Goal: Task Accomplishment & Management: Manage account settings

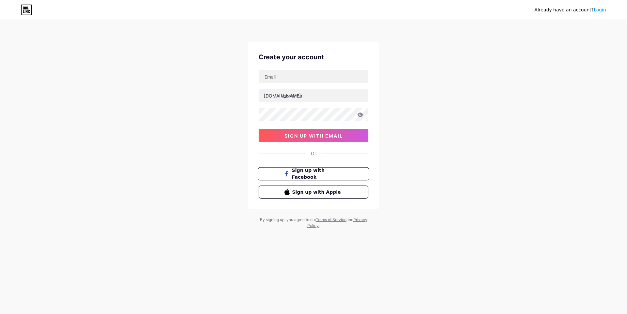
click at [328, 179] on button "Sign up with Facebook" at bounding box center [313, 174] width 111 height 13
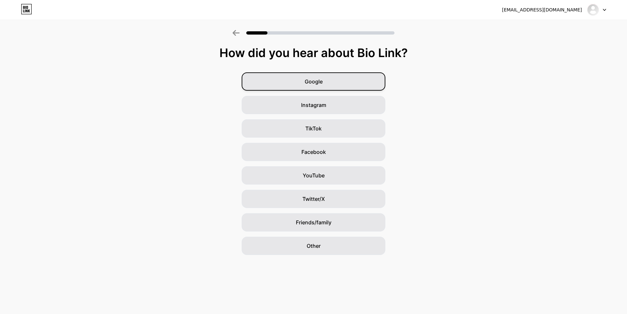
click at [360, 80] on div "Google" at bounding box center [314, 81] width 144 height 18
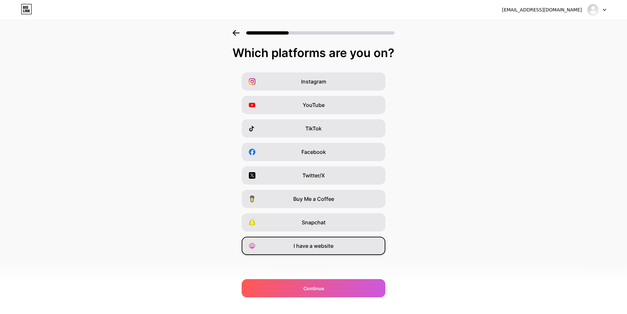
click at [335, 250] on div "I have a website" at bounding box center [314, 246] width 144 height 18
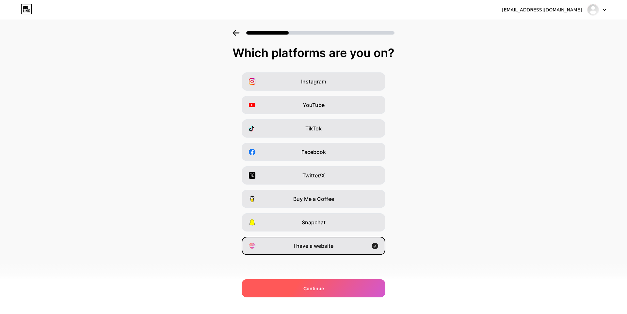
click at [350, 287] on div "Continue" at bounding box center [314, 289] width 144 height 18
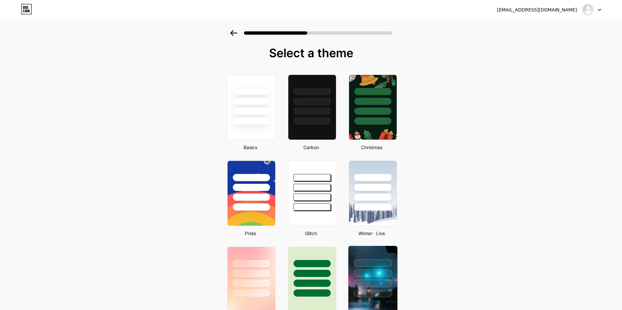
click at [395, 269] on div at bounding box center [372, 271] width 49 height 51
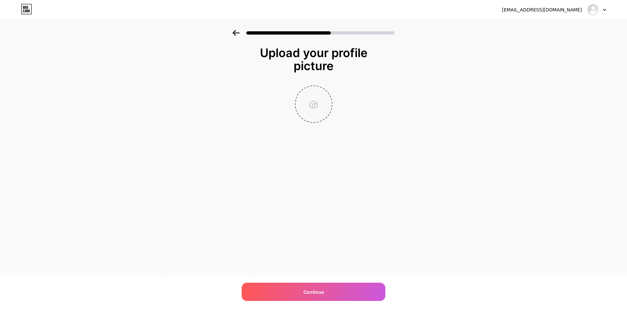
click at [306, 95] on input "file" at bounding box center [314, 104] width 36 height 36
type input "C:\fakepath\518256607_122188172246289173_4976584628459666424_n.jpg"
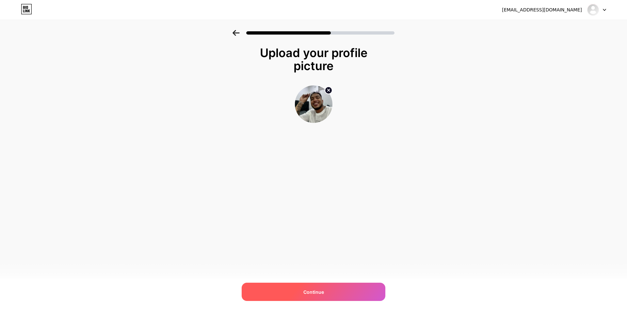
click at [313, 287] on div "Continue" at bounding box center [314, 292] width 144 height 18
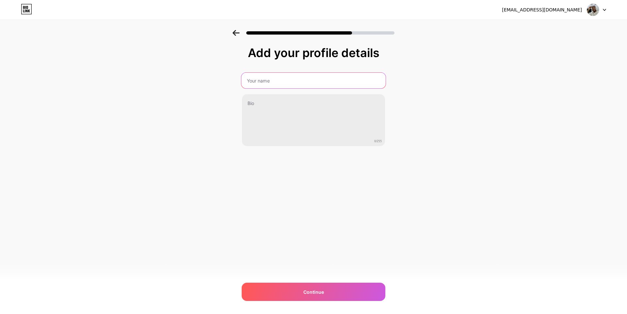
click at [258, 84] on input "text" at bounding box center [313, 81] width 144 height 16
type input "BAYAR77"
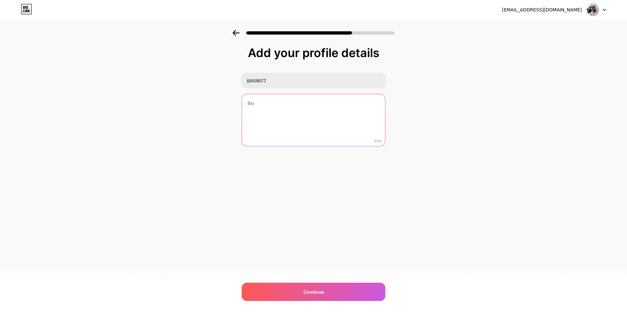
click at [282, 113] on textarea at bounding box center [313, 120] width 143 height 53
paste textarea "BAYAR77"
type textarea "Bayar77 Daftar link slot anti dungkar"
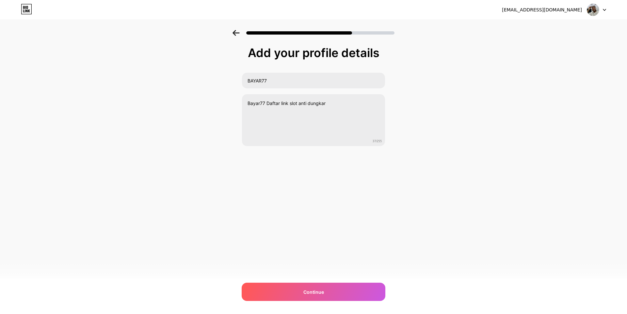
click at [304, 303] on div "[EMAIL_ADDRESS][DOMAIN_NAME] Logout Link Copied Add your profile details BAYAR7…" at bounding box center [313, 157] width 627 height 314
click at [304, 296] on span "Continue" at bounding box center [313, 292] width 21 height 7
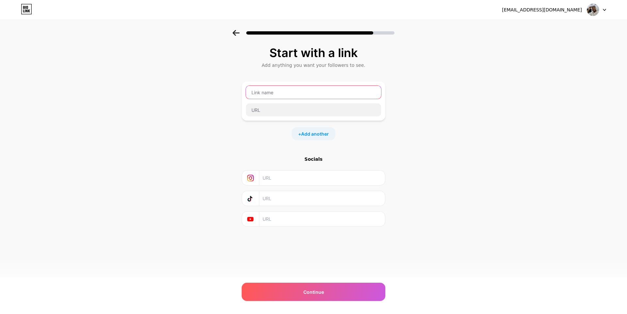
click at [313, 94] on input "text" at bounding box center [313, 92] width 135 height 13
type input "BAYAR77"
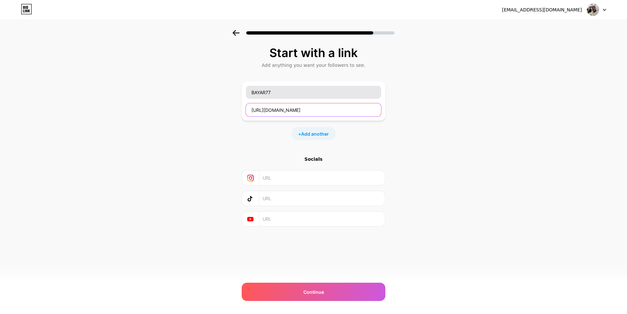
type input "[URL][DOMAIN_NAME]"
click at [318, 129] on div "+ Add another" at bounding box center [314, 133] width 44 height 13
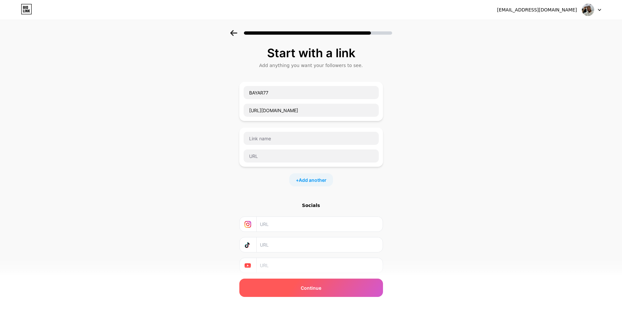
click at [325, 288] on div "Continue" at bounding box center [311, 287] width 144 height 18
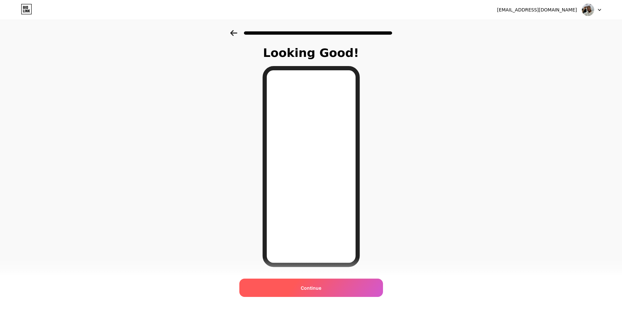
click at [340, 282] on div "Continue" at bounding box center [311, 287] width 144 height 18
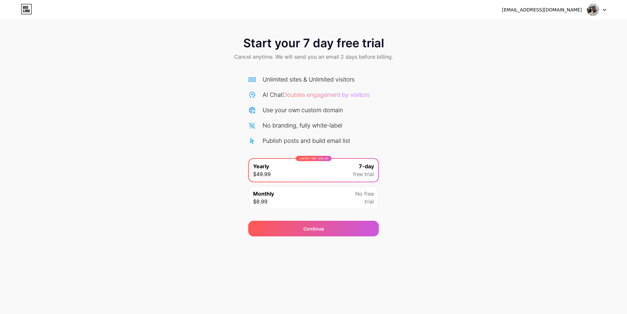
click at [345, 194] on div "Monthly $8.99 No free trial" at bounding box center [313, 197] width 129 height 23
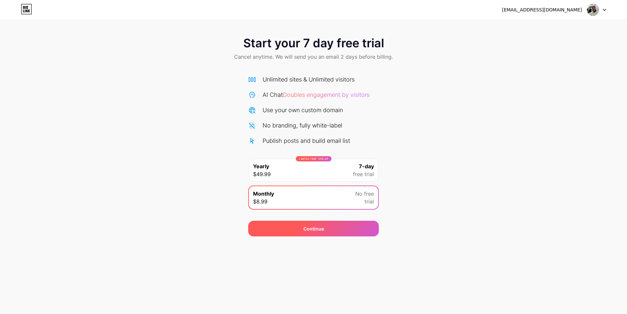
click at [354, 232] on div "Continue" at bounding box center [313, 229] width 131 height 16
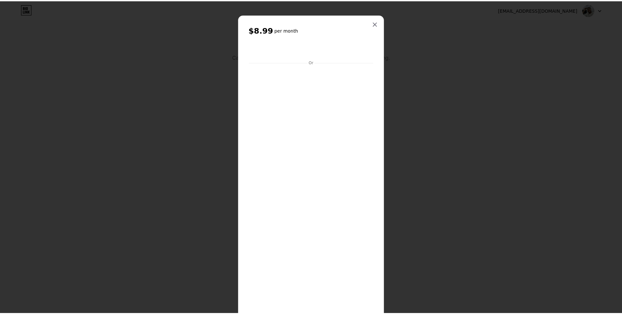
scroll to position [72, 0]
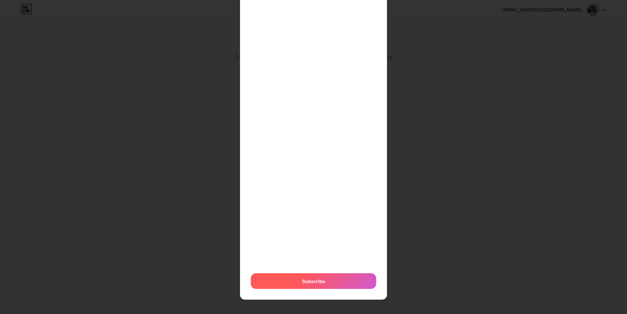
click at [316, 280] on span "Subscribe" at bounding box center [313, 281] width 23 height 7
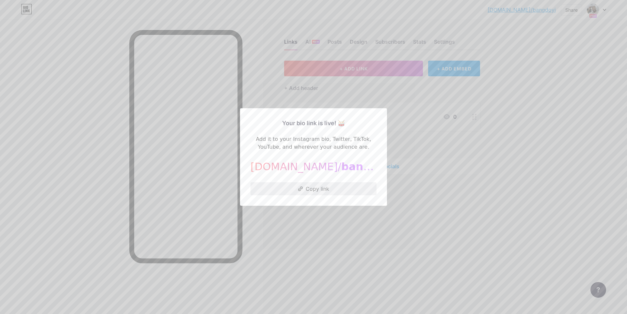
click at [328, 188] on button "Copy link" at bounding box center [313, 189] width 126 height 13
click at [356, 216] on div at bounding box center [313, 157] width 627 height 314
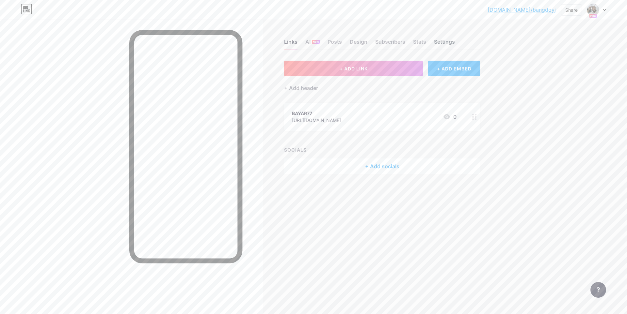
click at [439, 45] on div "Settings" at bounding box center [444, 44] width 21 height 12
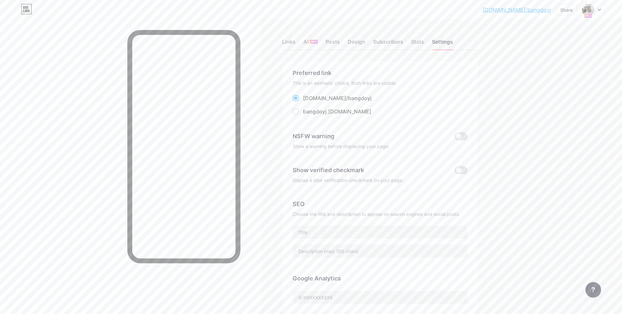
scroll to position [141, 0]
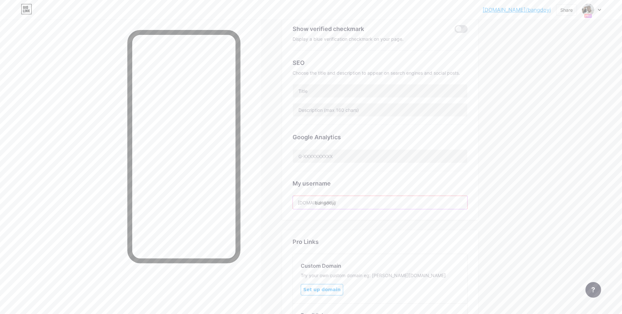
click at [388, 197] on input "bangdoyj" at bounding box center [380, 202] width 174 height 13
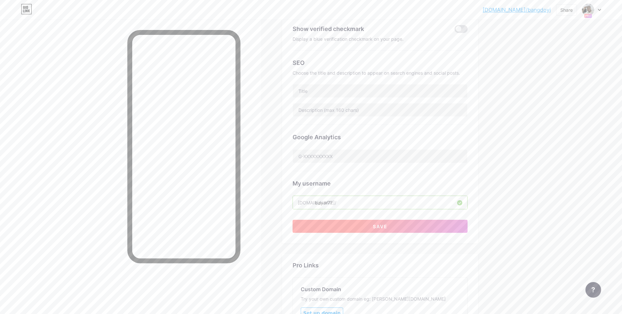
type input "bayar77"
click at [391, 227] on button "Save" at bounding box center [380, 226] width 175 height 13
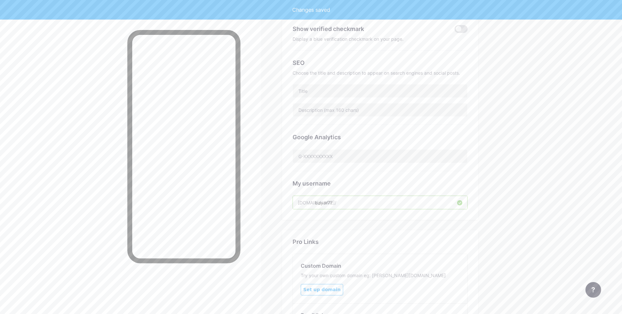
scroll to position [0, 0]
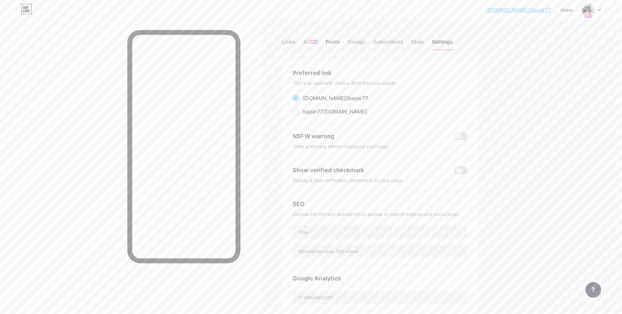
click at [335, 42] on div "Posts" at bounding box center [333, 44] width 14 height 12
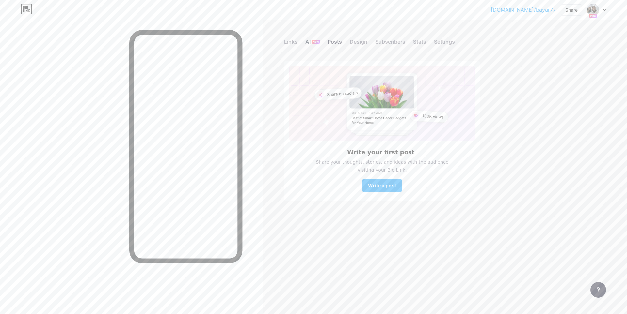
click at [311, 46] on div "AI NEW" at bounding box center [312, 44] width 14 height 12
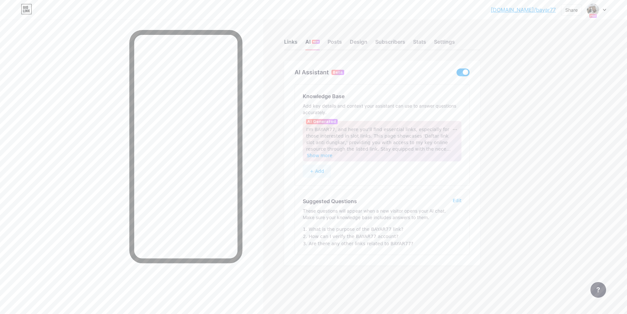
click at [291, 43] on div "Links" at bounding box center [290, 44] width 13 height 12
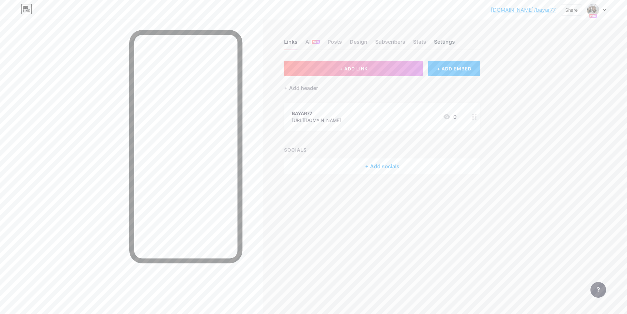
click at [447, 43] on div "Settings" at bounding box center [444, 44] width 21 height 12
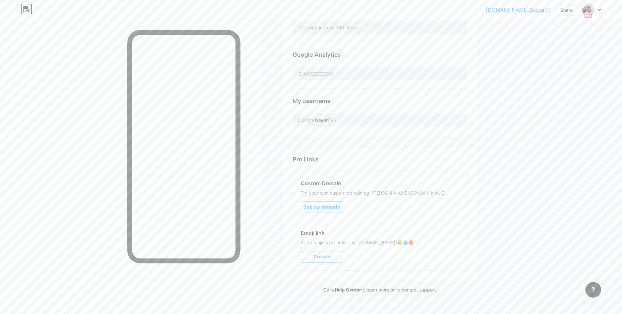
scroll to position [235, 0]
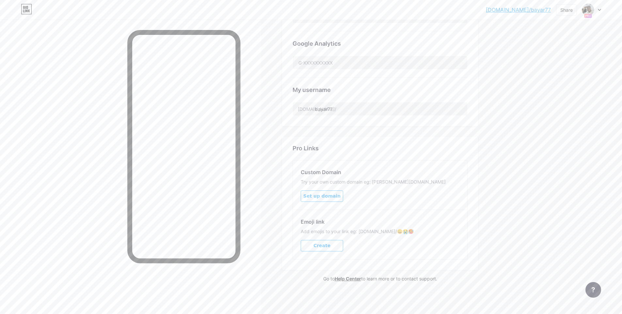
click at [335, 243] on button "Create" at bounding box center [322, 245] width 42 height 11
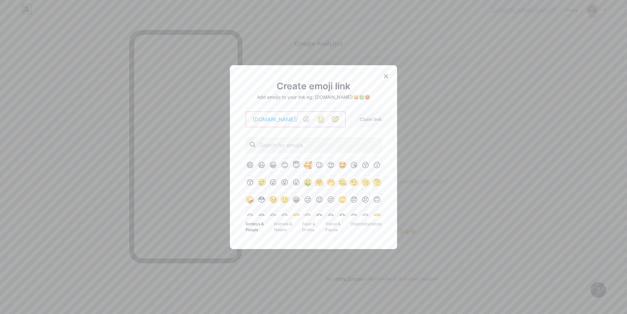
click at [322, 122] on div "😫 🤮 🥸" at bounding box center [321, 120] width 43 height 12
click at [284, 150] on div at bounding box center [314, 145] width 136 height 15
click at [283, 147] on input "text" at bounding box center [300, 145] width 82 height 8
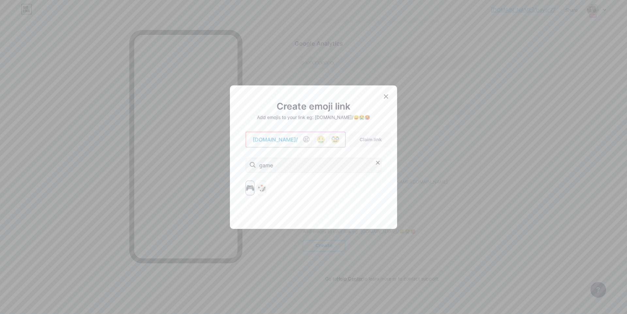
type input "game"
click at [253, 187] on div "🎮" at bounding box center [250, 188] width 9 height 15
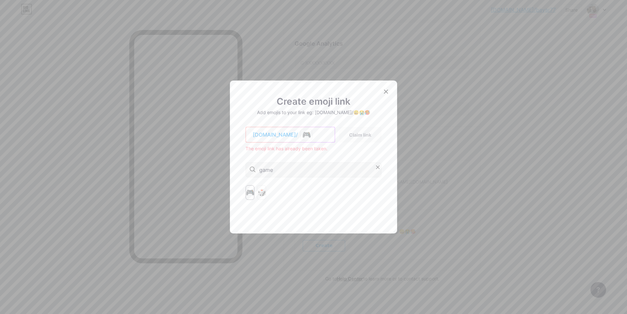
click at [253, 191] on div "🎮" at bounding box center [250, 192] width 9 height 15
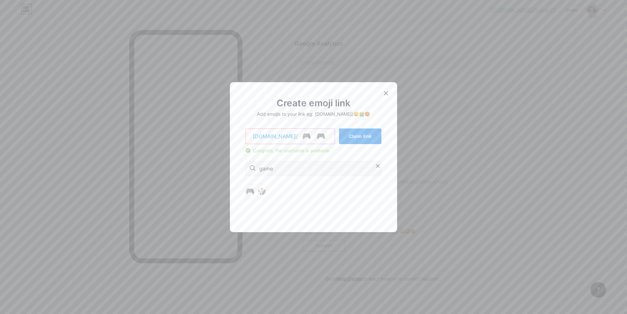
click at [348, 137] on button "Claim link" at bounding box center [360, 137] width 42 height 16
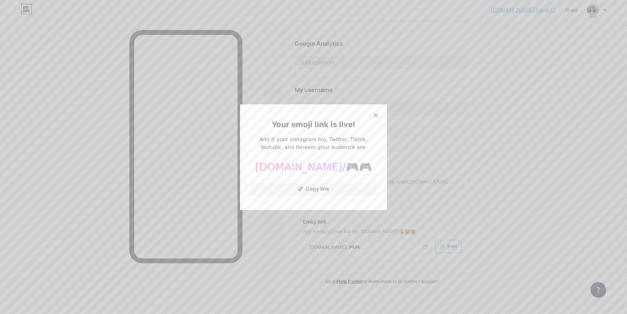
click at [329, 182] on div "Your emoji link is live! Add it your instagram bio, Twitter, Tiktok, Youtube, a…" at bounding box center [313, 157] width 126 height 85
click at [328, 188] on button "Copy link" at bounding box center [313, 189] width 126 height 13
drag, startPoint x: 328, startPoint y: 188, endPoint x: 384, endPoint y: 171, distance: 58.7
click at [328, 188] on button "Copied!" at bounding box center [313, 189] width 126 height 13
click at [378, 115] on div at bounding box center [376, 116] width 12 height 12
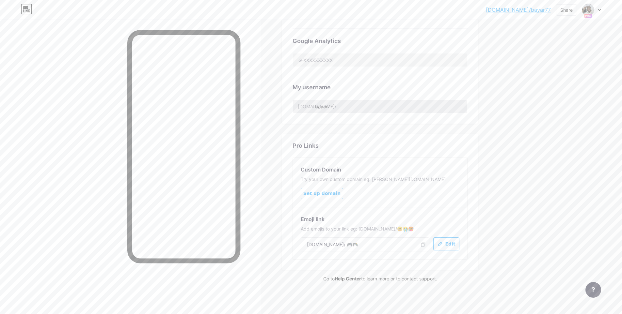
scroll to position [0, 0]
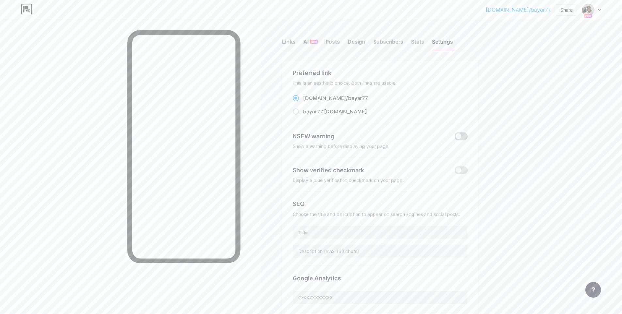
click at [465, 135] on span at bounding box center [461, 137] width 13 height 8
click at [455, 138] on input "checkbox" at bounding box center [455, 138] width 0 height 0
click at [465, 135] on span at bounding box center [461, 137] width 13 height 8
click at [455, 138] on input "checkbox" at bounding box center [455, 138] width 0 height 0
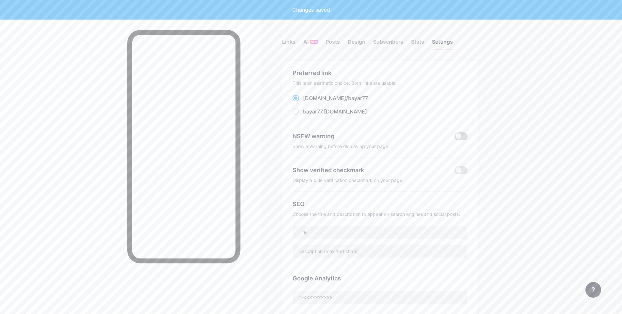
click at [465, 135] on span at bounding box center [461, 137] width 13 height 8
click at [455, 138] on input "checkbox" at bounding box center [455, 138] width 0 height 0
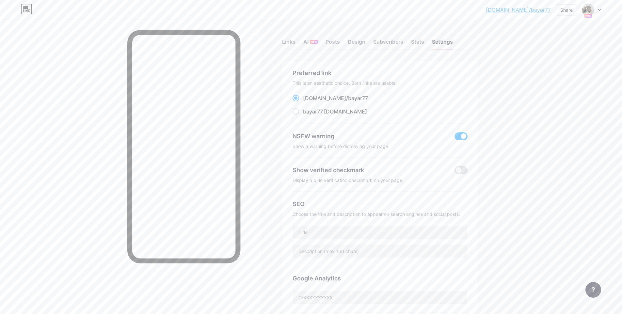
click at [458, 137] on span at bounding box center [461, 137] width 13 height 8
click at [455, 138] on input "checkbox" at bounding box center [455, 138] width 0 height 0
click at [461, 172] on span at bounding box center [461, 171] width 13 height 8
click at [455, 172] on input "checkbox" at bounding box center [455, 172] width 0 height 0
click at [461, 171] on span at bounding box center [461, 171] width 13 height 8
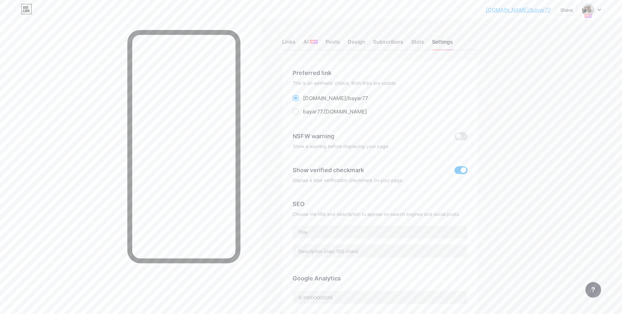
click at [455, 172] on input "checkbox" at bounding box center [455, 172] width 0 height 0
click at [326, 37] on div "Links AI NEW Posts Design Subscribers Stats Settings" at bounding box center [380, 38] width 196 height 23
click at [353, 39] on div "Design" at bounding box center [357, 44] width 18 height 12
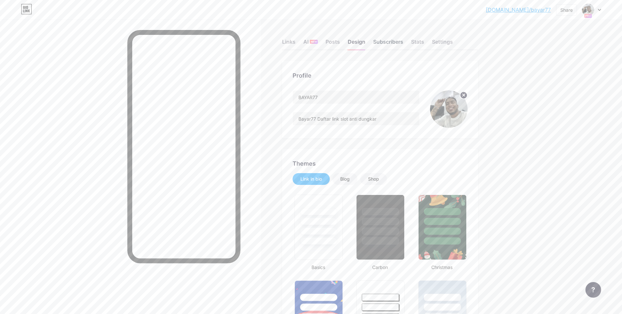
click at [391, 49] on div "Subscribers" at bounding box center [388, 44] width 30 height 12
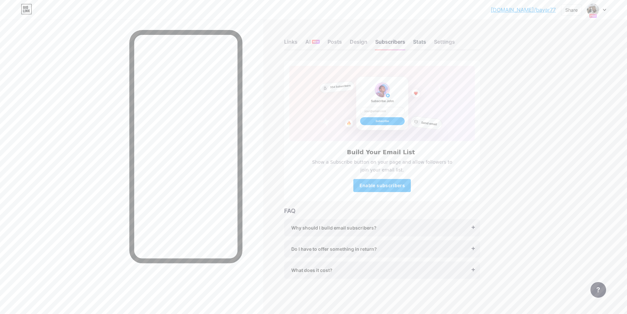
click at [416, 42] on div "Stats" at bounding box center [419, 44] width 13 height 12
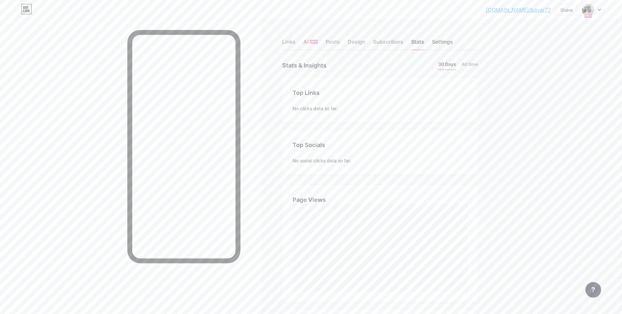
click at [441, 42] on div "Settings" at bounding box center [442, 44] width 21 height 12
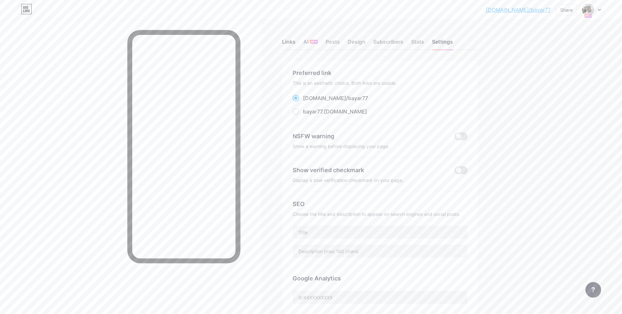
click at [296, 43] on div "Links" at bounding box center [288, 44] width 13 height 12
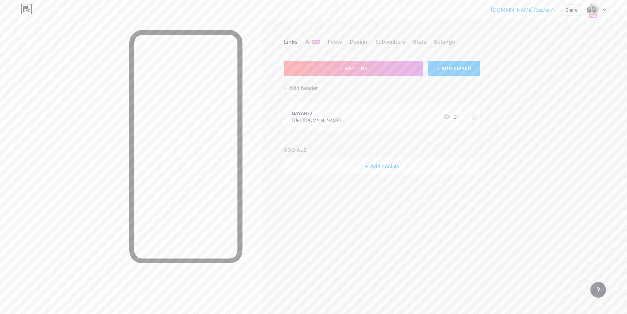
click at [467, 73] on div "+ ADD EMBED" at bounding box center [454, 69] width 52 height 16
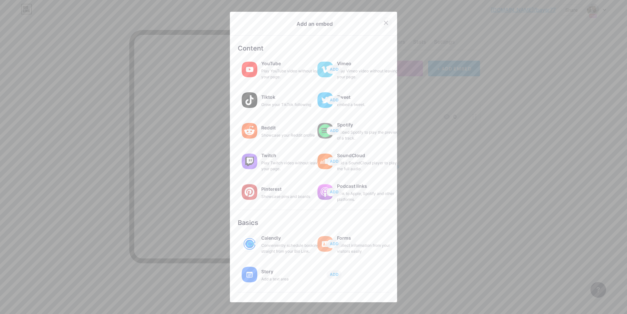
click at [388, 23] on div at bounding box center [386, 23] width 12 height 12
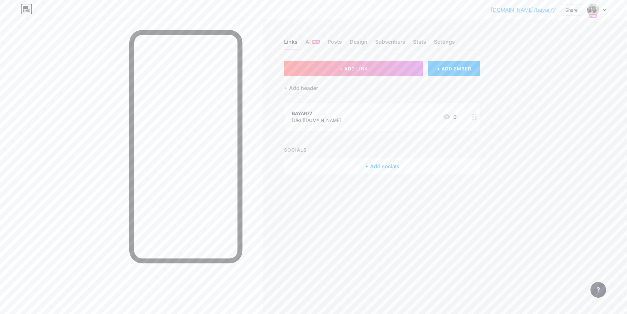
click at [518, 68] on div "[DOMAIN_NAME]/bayar7... [DOMAIN_NAME]/bayar77 Share Switch accounts BAYAR77 [DO…" at bounding box center [313, 157] width 627 height 314
click at [343, 41] on div "Links AI NEW Posts Design Subscribers Stats Settings" at bounding box center [382, 38] width 196 height 23
click at [333, 45] on div "Posts" at bounding box center [335, 44] width 14 height 12
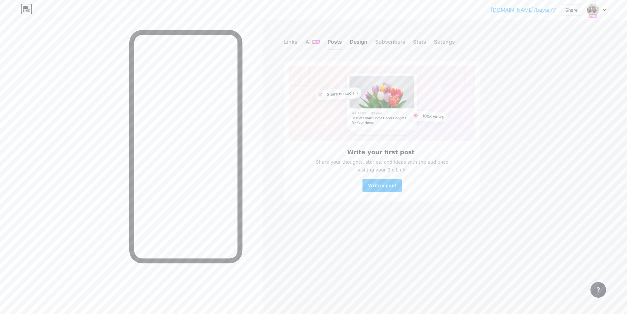
click at [363, 40] on div "Design" at bounding box center [359, 44] width 18 height 12
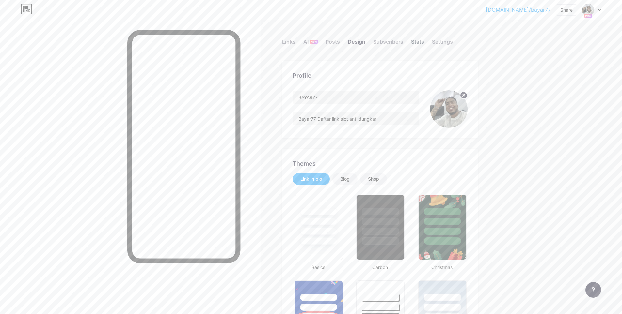
click at [423, 40] on div "Stats" at bounding box center [417, 44] width 13 height 12
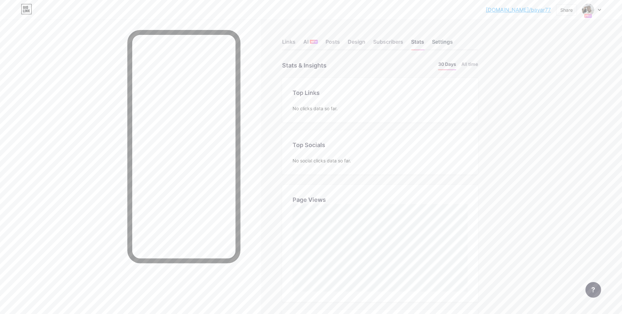
scroll to position [314, 622]
click at [447, 39] on div "Settings" at bounding box center [442, 44] width 21 height 12
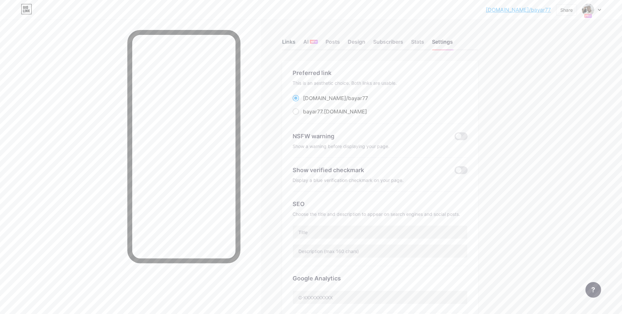
click at [296, 42] on div "Links" at bounding box center [288, 44] width 13 height 12
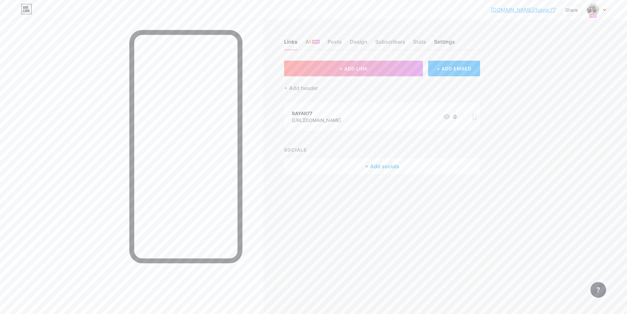
click at [441, 46] on div "Settings" at bounding box center [444, 44] width 21 height 12
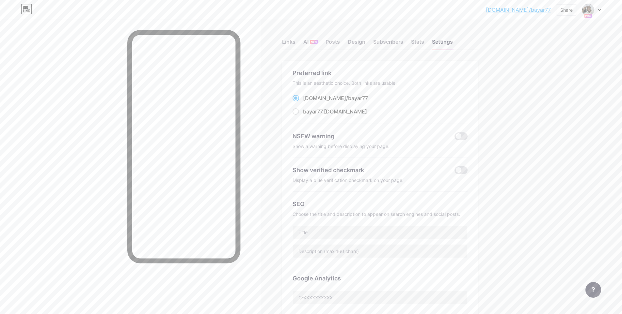
click at [602, 8] on div "[DOMAIN_NAME]/bayar7... [DOMAIN_NAME]/bayar77 Share Switch accounts BAYAR77 [DO…" at bounding box center [311, 10] width 622 height 12
click at [597, 8] on div at bounding box center [591, 10] width 19 height 12
click at [570, 76] on link "Account settings" at bounding box center [560, 74] width 81 height 18
click at [296, 42] on div "Links" at bounding box center [288, 44] width 13 height 12
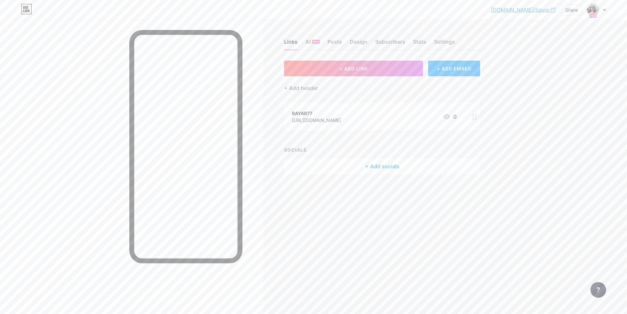
click at [606, 10] on div "[DOMAIN_NAME]/bayar7... [DOMAIN_NAME]/bayar77 Share Switch accounts BAYAR77 [DO…" at bounding box center [313, 10] width 627 height 12
click at [602, 9] on div at bounding box center [596, 10] width 19 height 12
click at [575, 126] on div "[DOMAIN_NAME]/bayar7... [DOMAIN_NAME]/bayar77 Share Switch accounts BAYAR77 [DO…" at bounding box center [313, 157] width 627 height 314
click at [607, 9] on div "[DOMAIN_NAME]/bayar7... [DOMAIN_NAME]/bayar77 Share Switch accounts BAYAR77 [DO…" at bounding box center [313, 10] width 627 height 12
click at [604, 9] on icon at bounding box center [604, 10] width 3 height 2
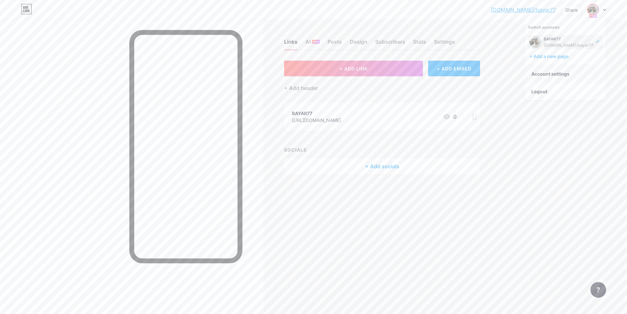
click at [566, 76] on link "Account settings" at bounding box center [565, 74] width 81 height 18
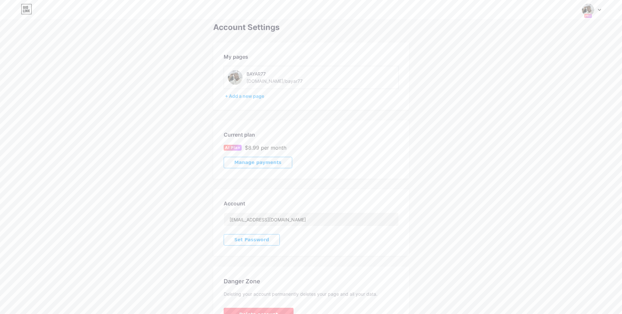
scroll to position [51, 0]
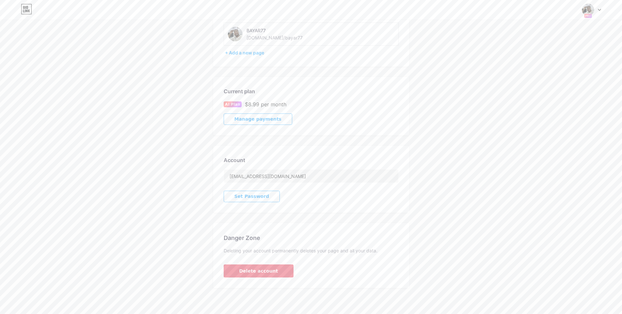
click at [269, 276] on button "Delete account" at bounding box center [259, 271] width 70 height 13
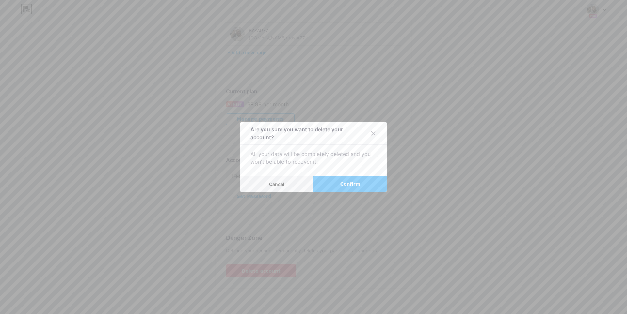
click at [333, 184] on button "Confirm" at bounding box center [349, 184] width 73 height 16
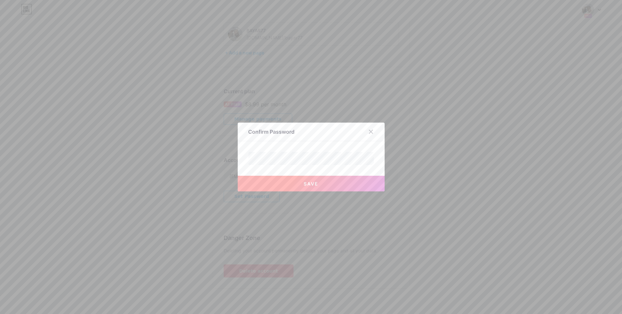
click at [331, 151] on div "Confirm Password Save" at bounding box center [311, 157] width 147 height 69
click at [463, 64] on div at bounding box center [311, 157] width 622 height 314
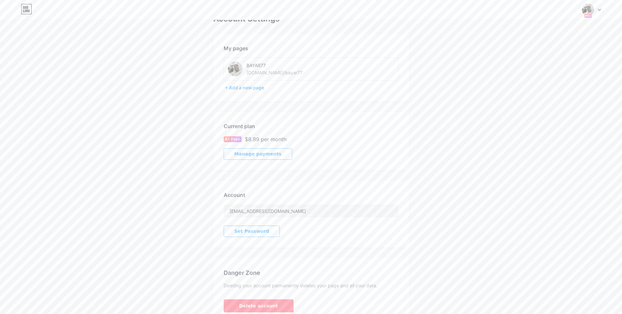
scroll to position [0, 0]
